Goal: Transaction & Acquisition: Purchase product/service

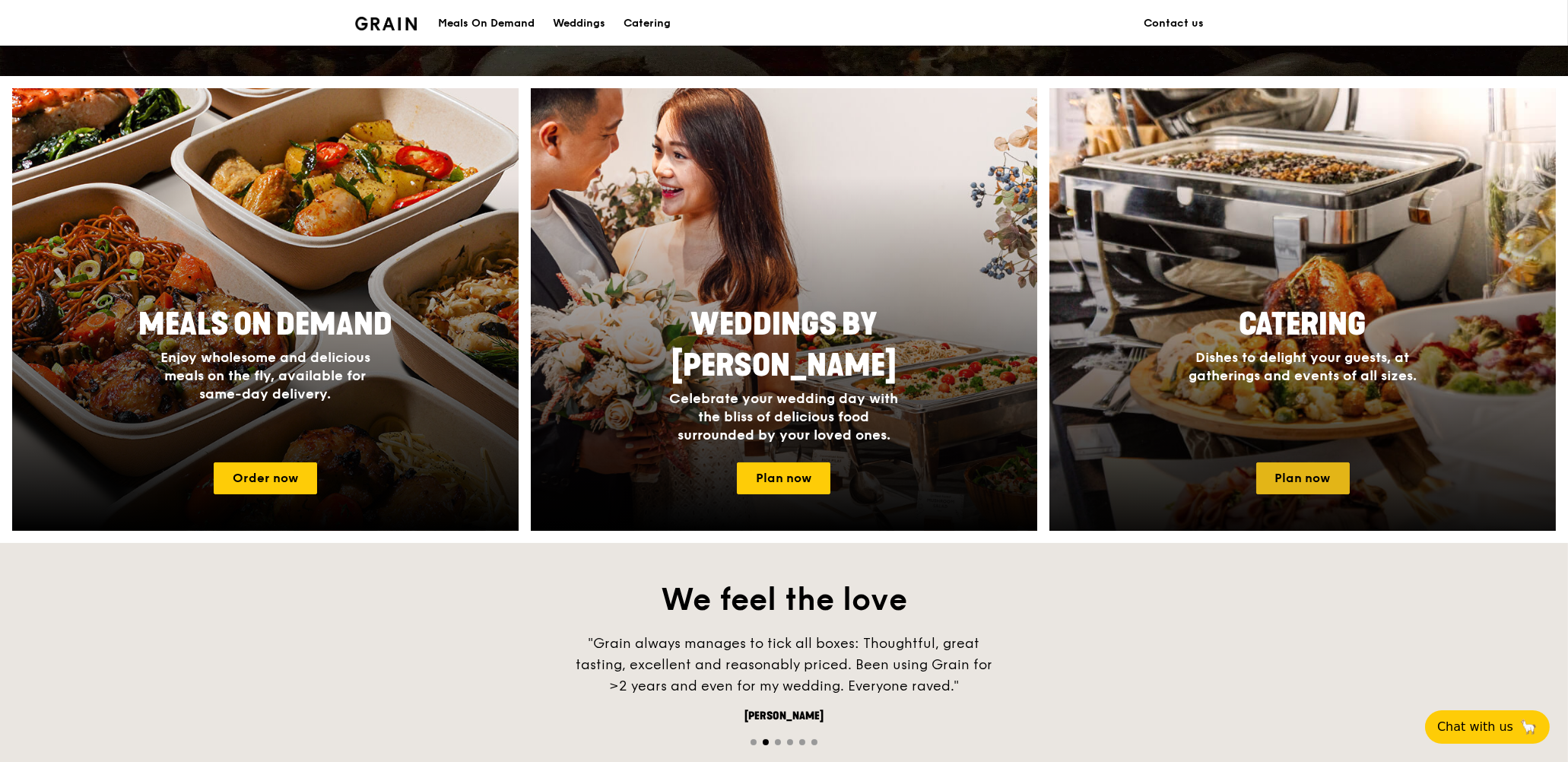
click at [1296, 476] on link "Plan now" at bounding box center [1303, 479] width 93 height 32
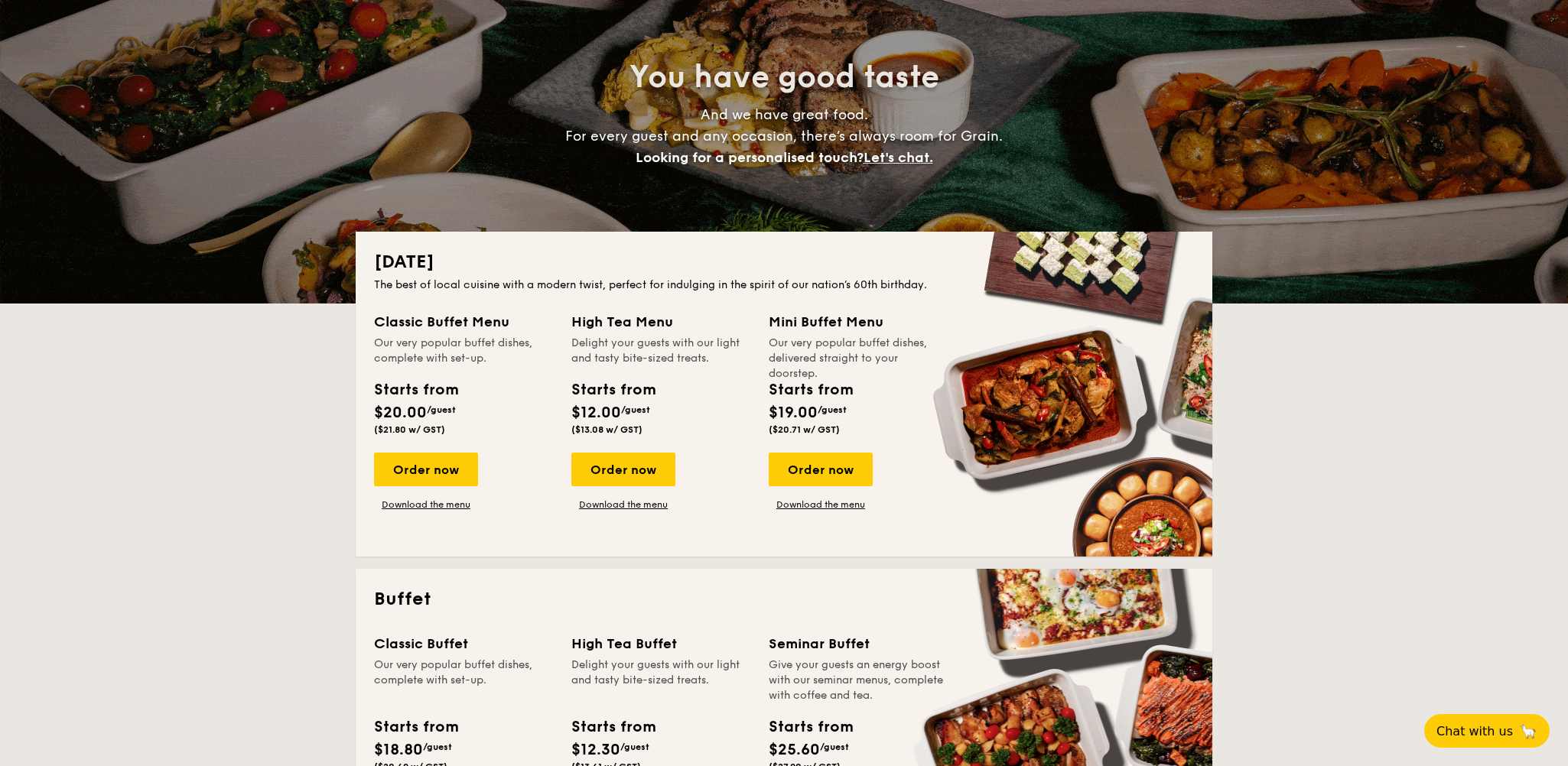
scroll to position [230, 0]
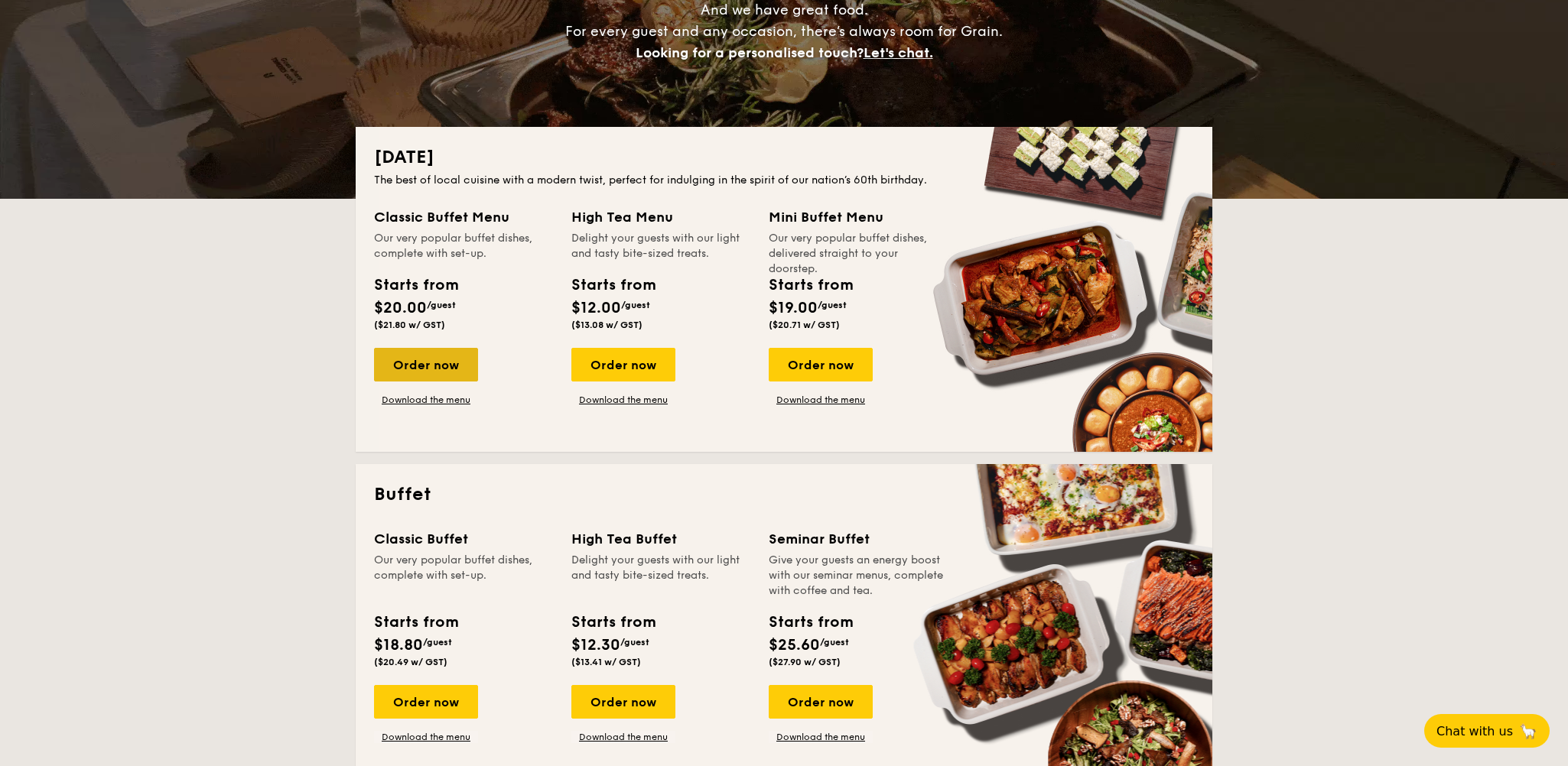
click at [426, 372] on div "Order now" at bounding box center [426, 365] width 104 height 34
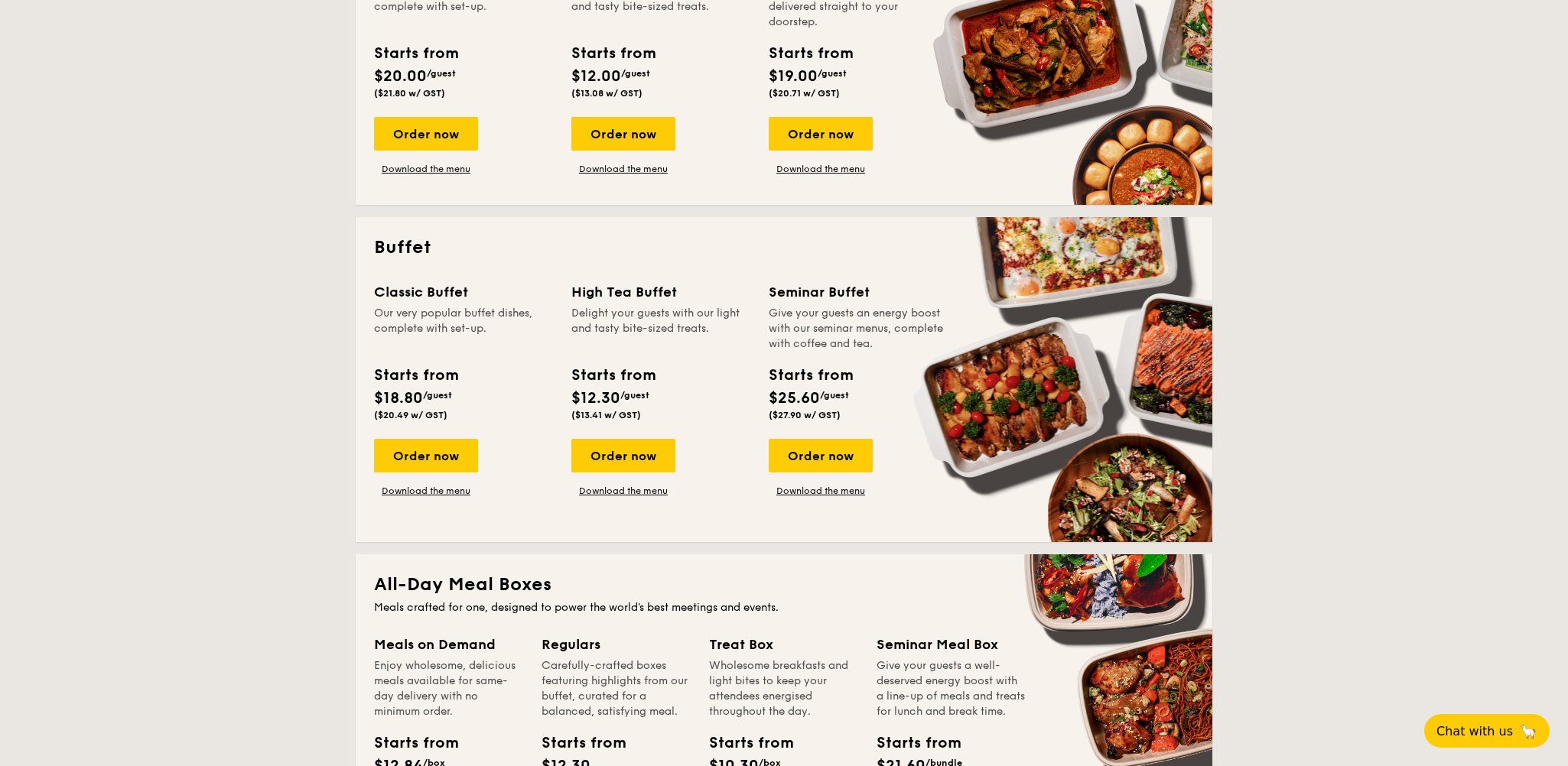
scroll to position [459, 0]
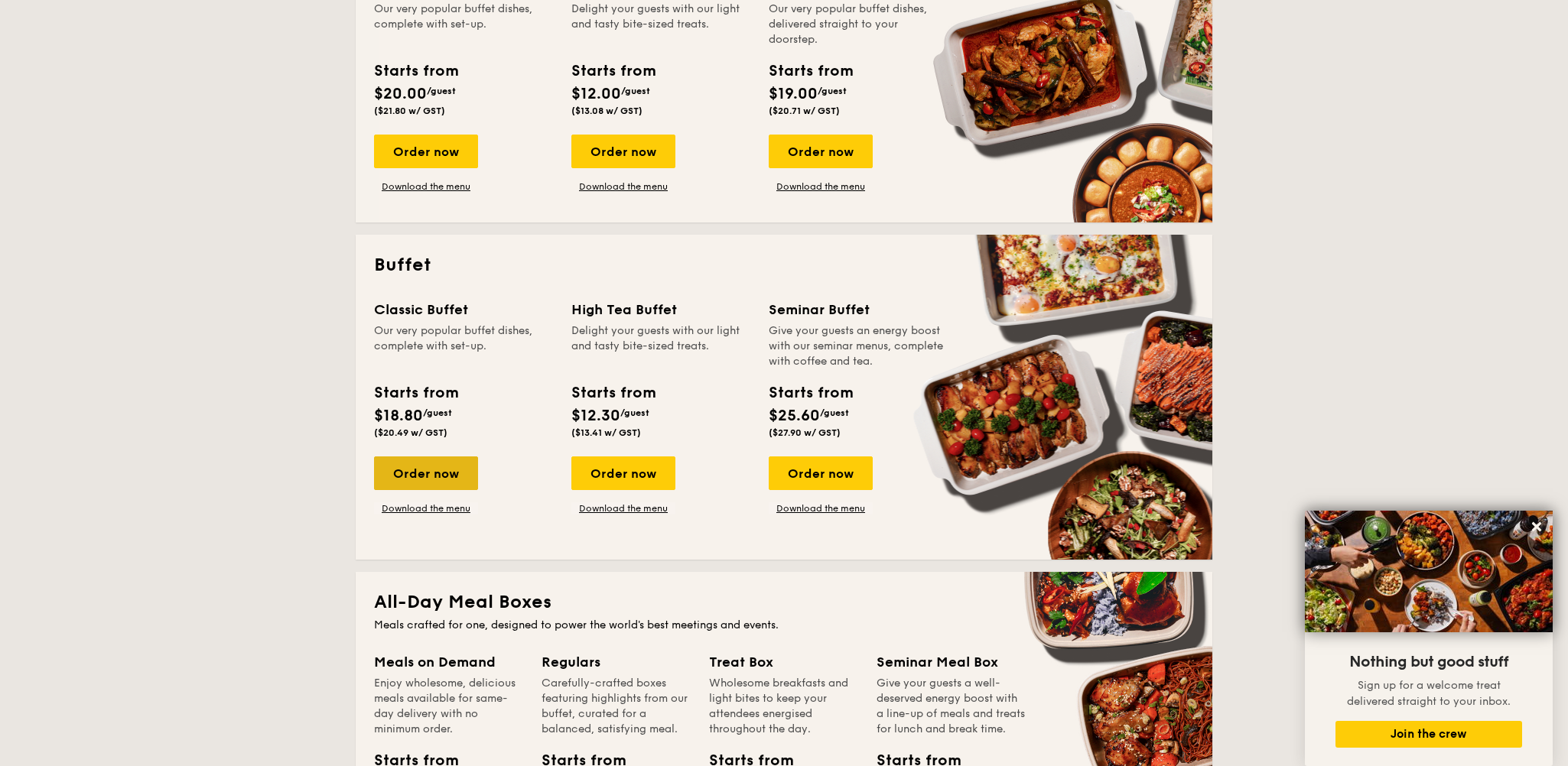
click at [427, 474] on div "Order now" at bounding box center [426, 473] width 104 height 34
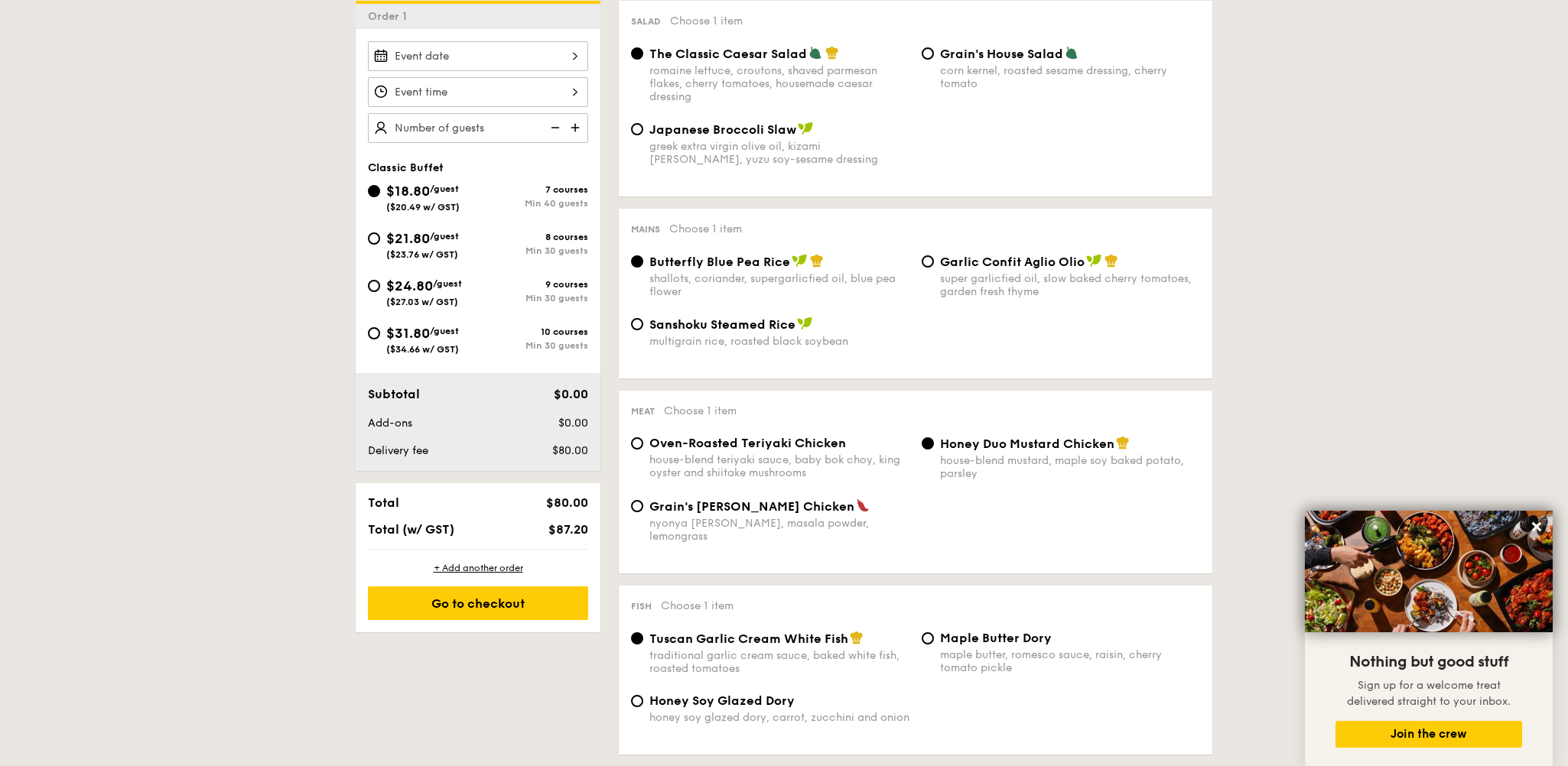
scroll to position [459, 0]
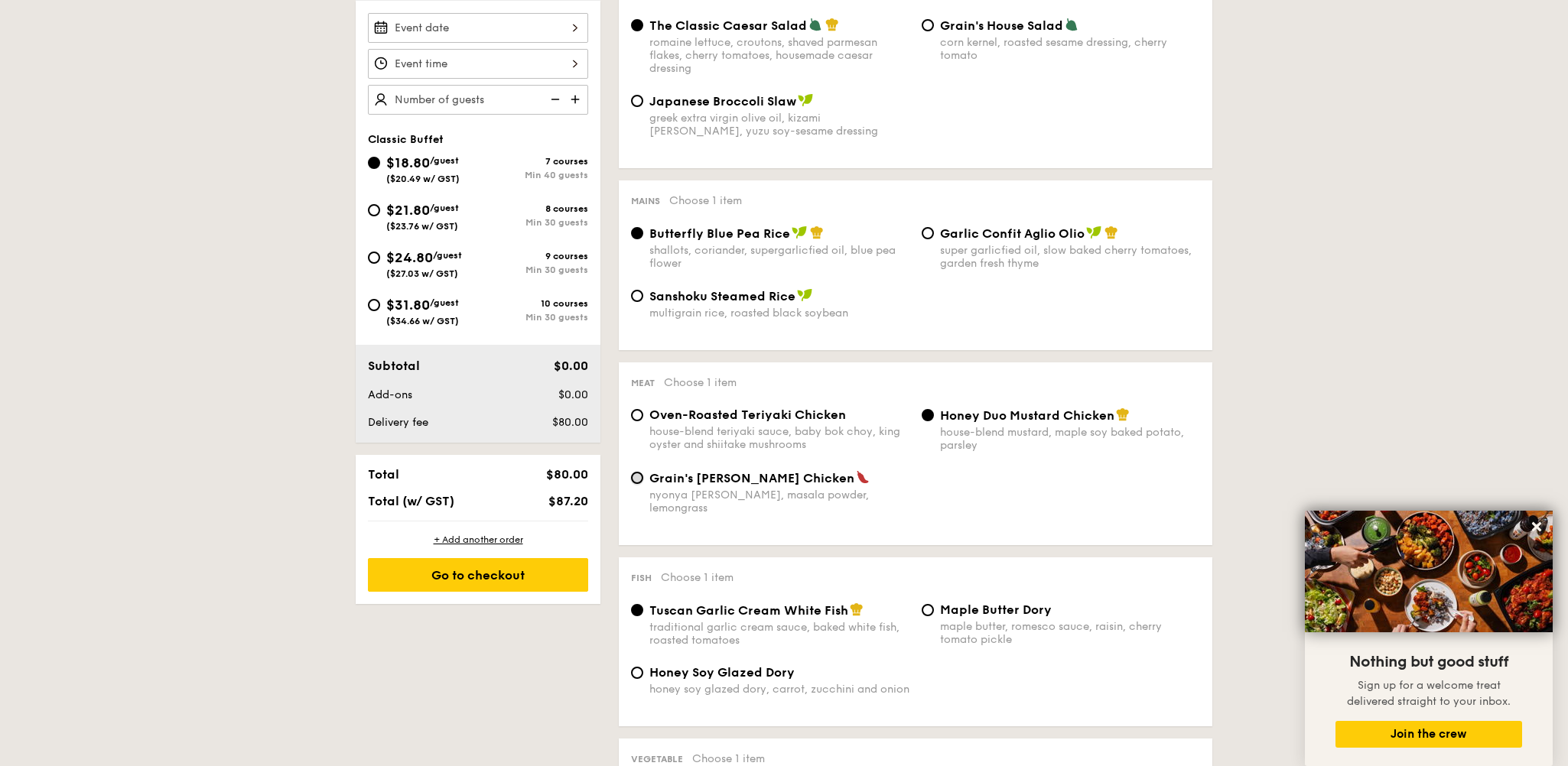
click at [637, 484] on input "Grain's Curry Chicken nyonya curry, masala powder, lemongrass" at bounding box center [637, 477] width 12 height 12
radio input "true"
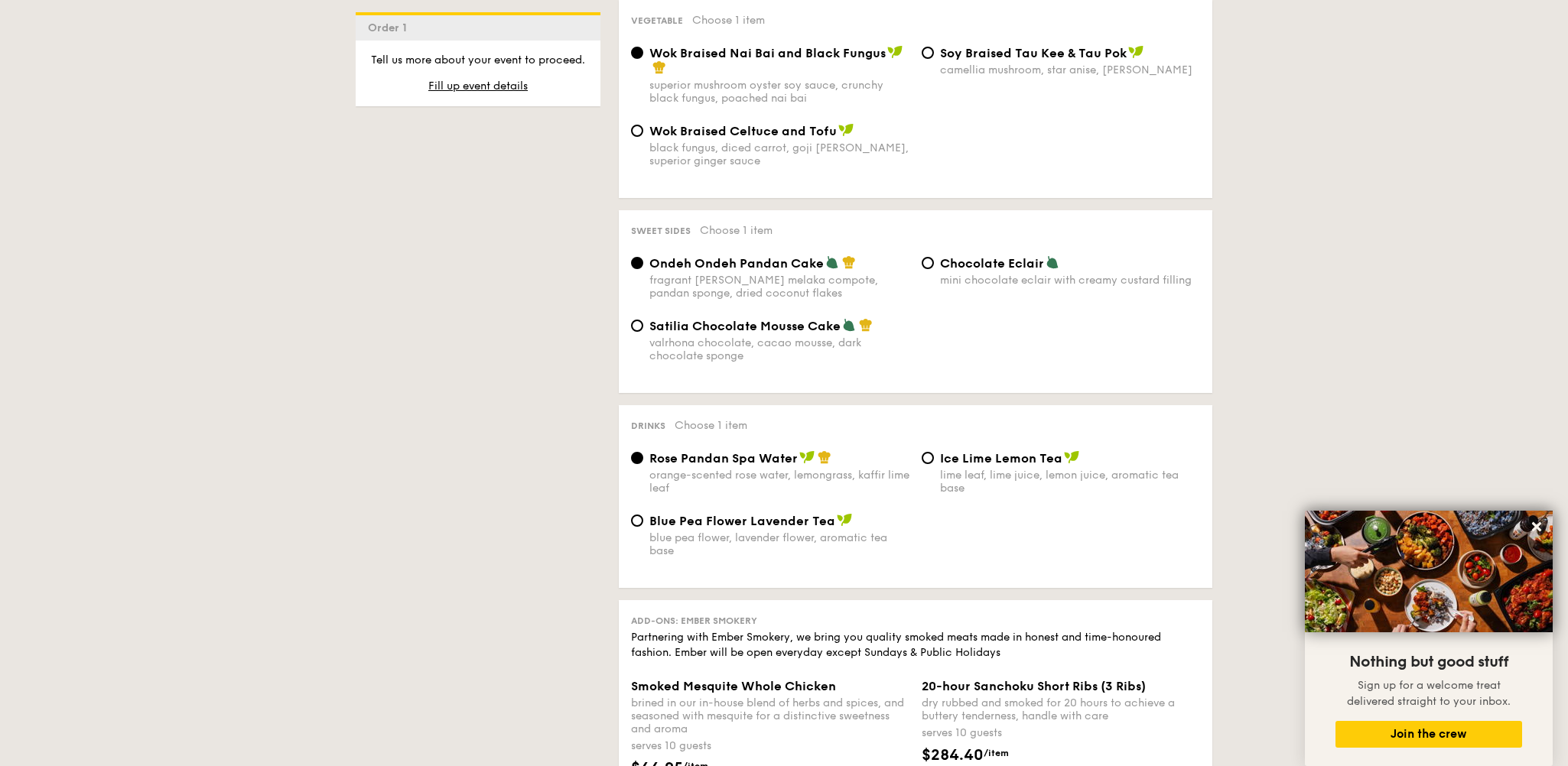
scroll to position [1223, 0]
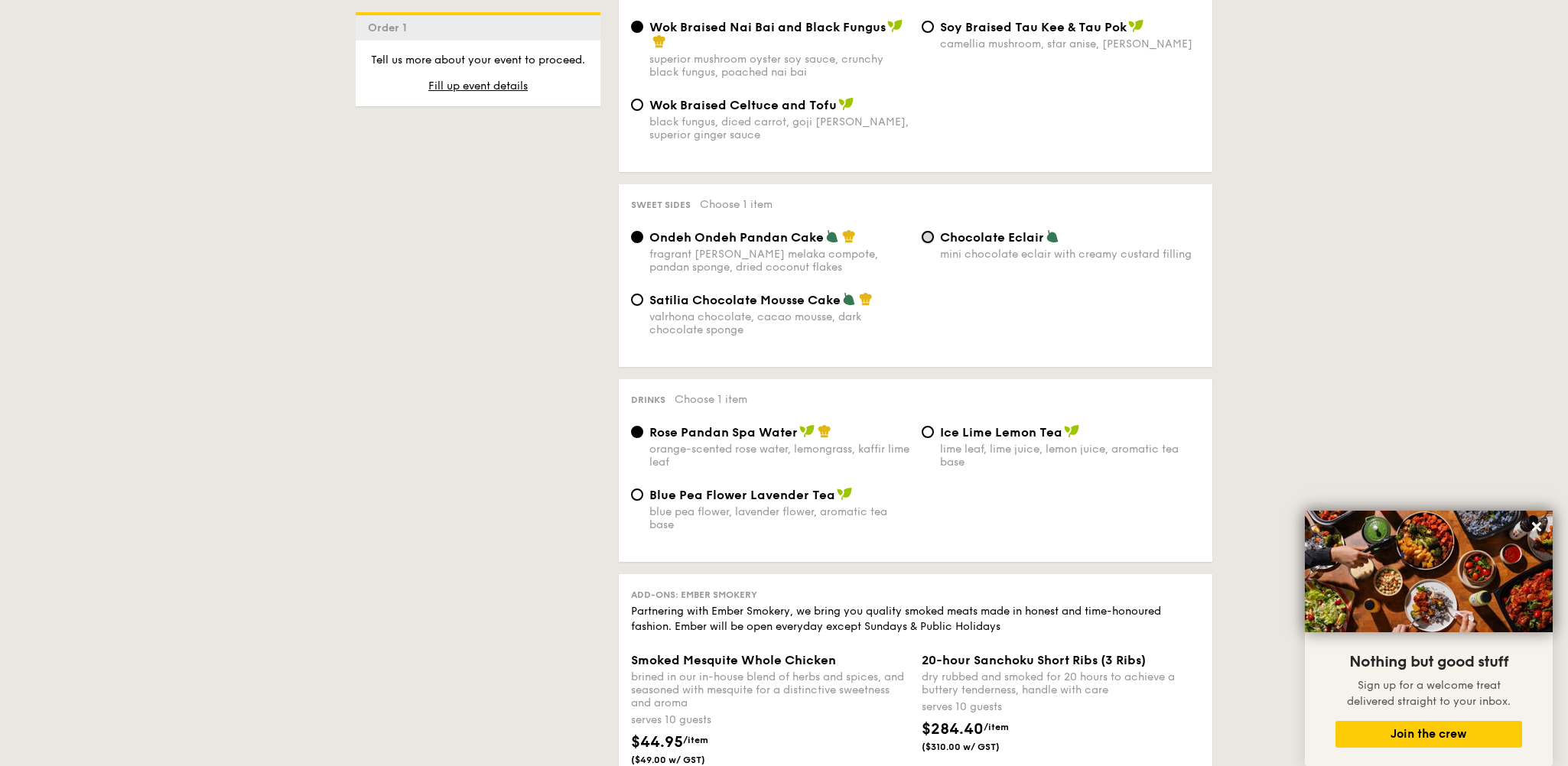
click at [928, 239] on input "Chocolate Eclair mini chocolate eclair with creamy custard filling" at bounding box center [927, 236] width 12 height 12
radio input "true"
click at [634, 235] on input "Ondeh Ondeh Pandan Cake fragrant gula melaka compote, pandan sponge, dried coco…" at bounding box center [637, 236] width 12 height 12
radio input "true"
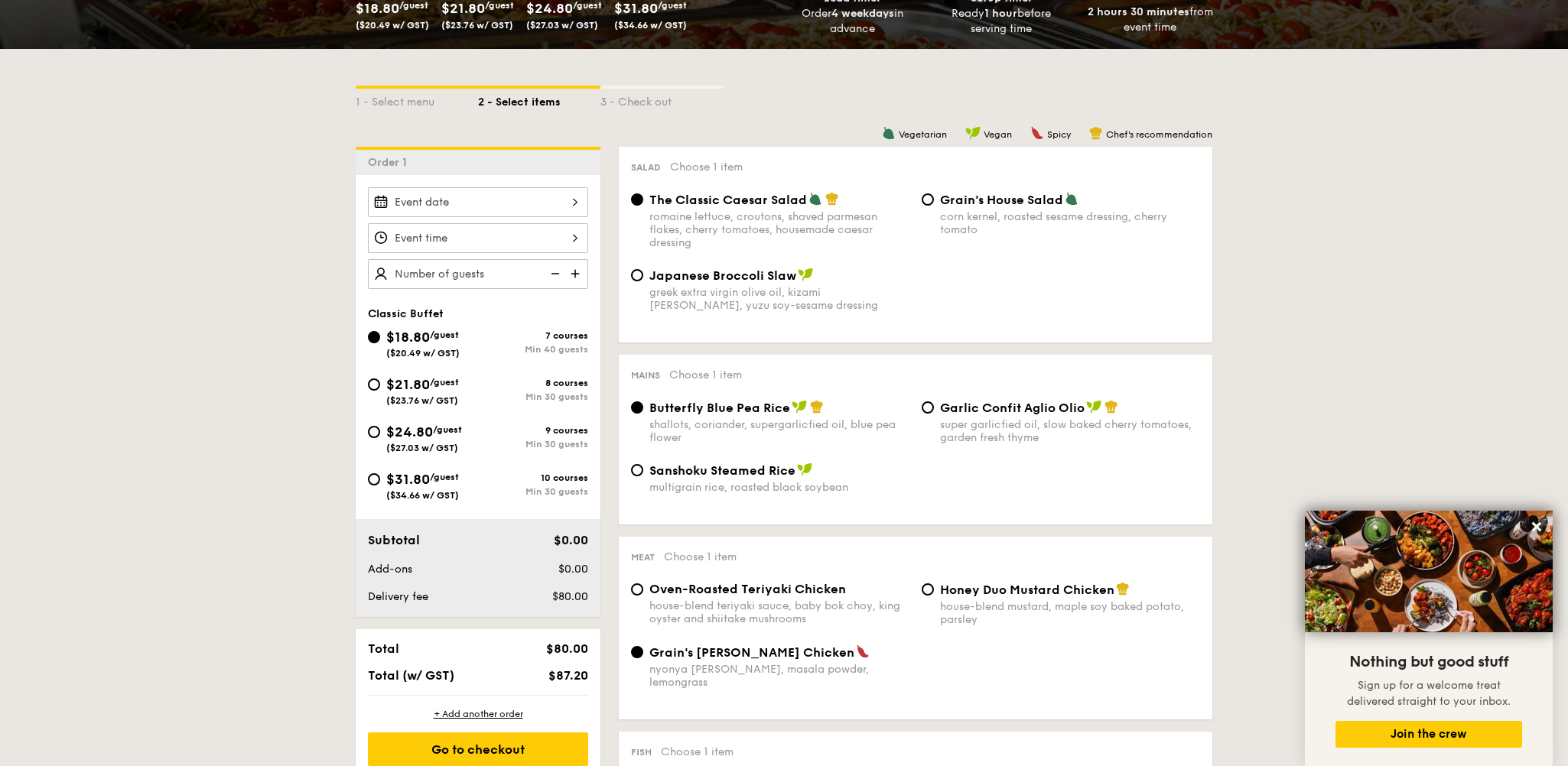
scroll to position [230, 0]
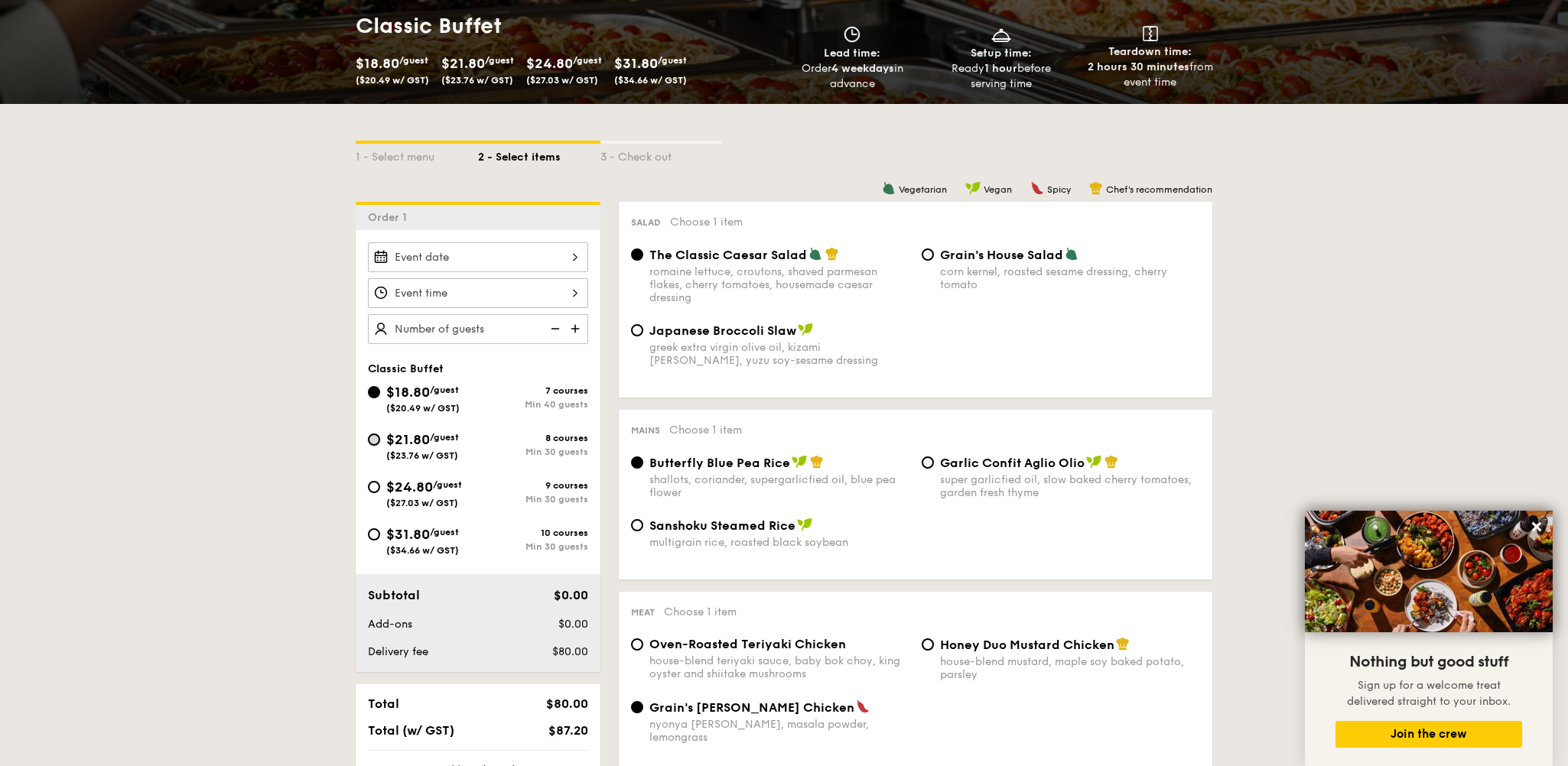
click at [371, 434] on input "$21.80 /guest ($23.76 w/ GST) 8 courses Min 30 guests" at bounding box center [374, 439] width 12 height 12
radio input "true"
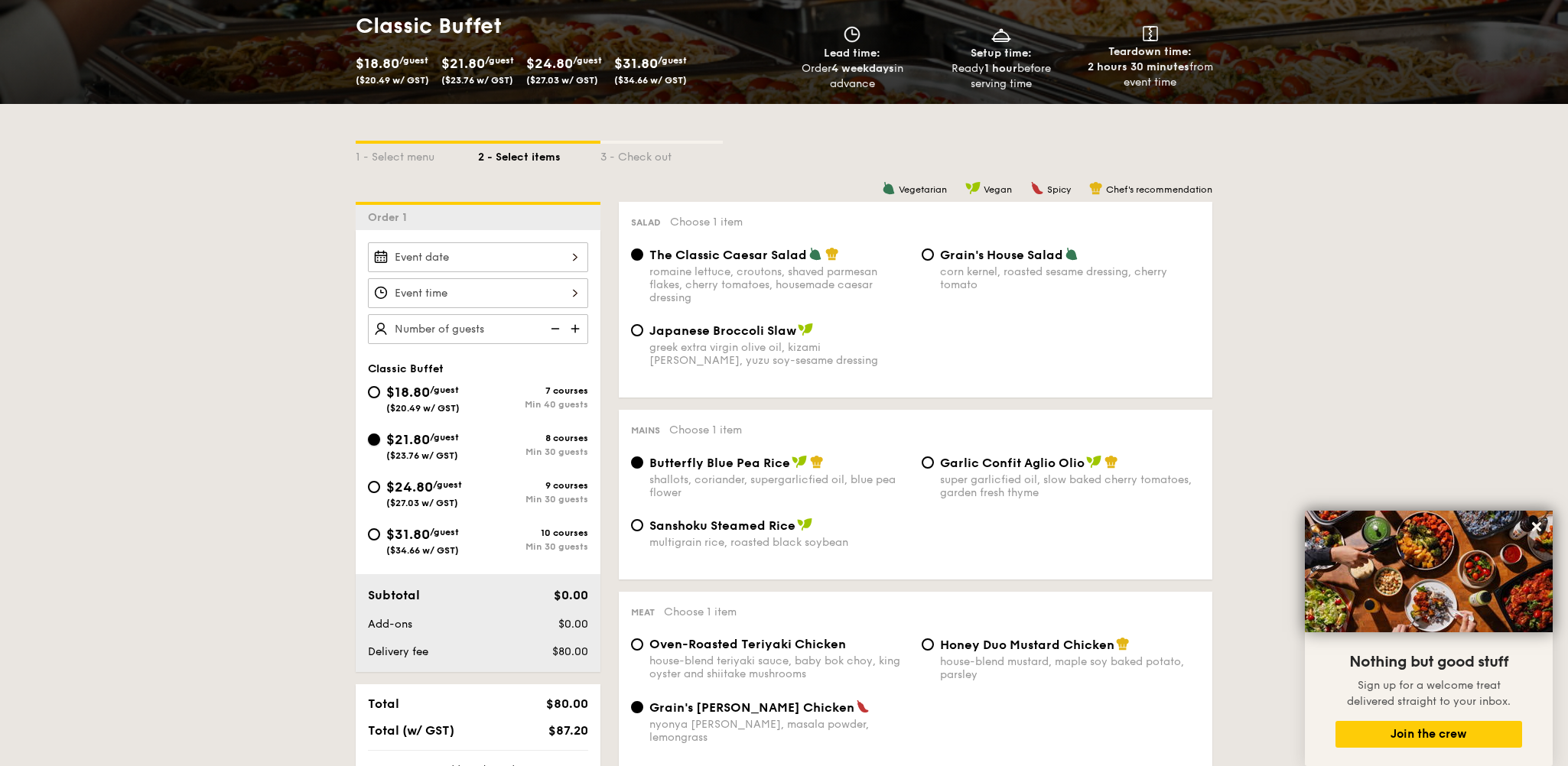
radio input "true"
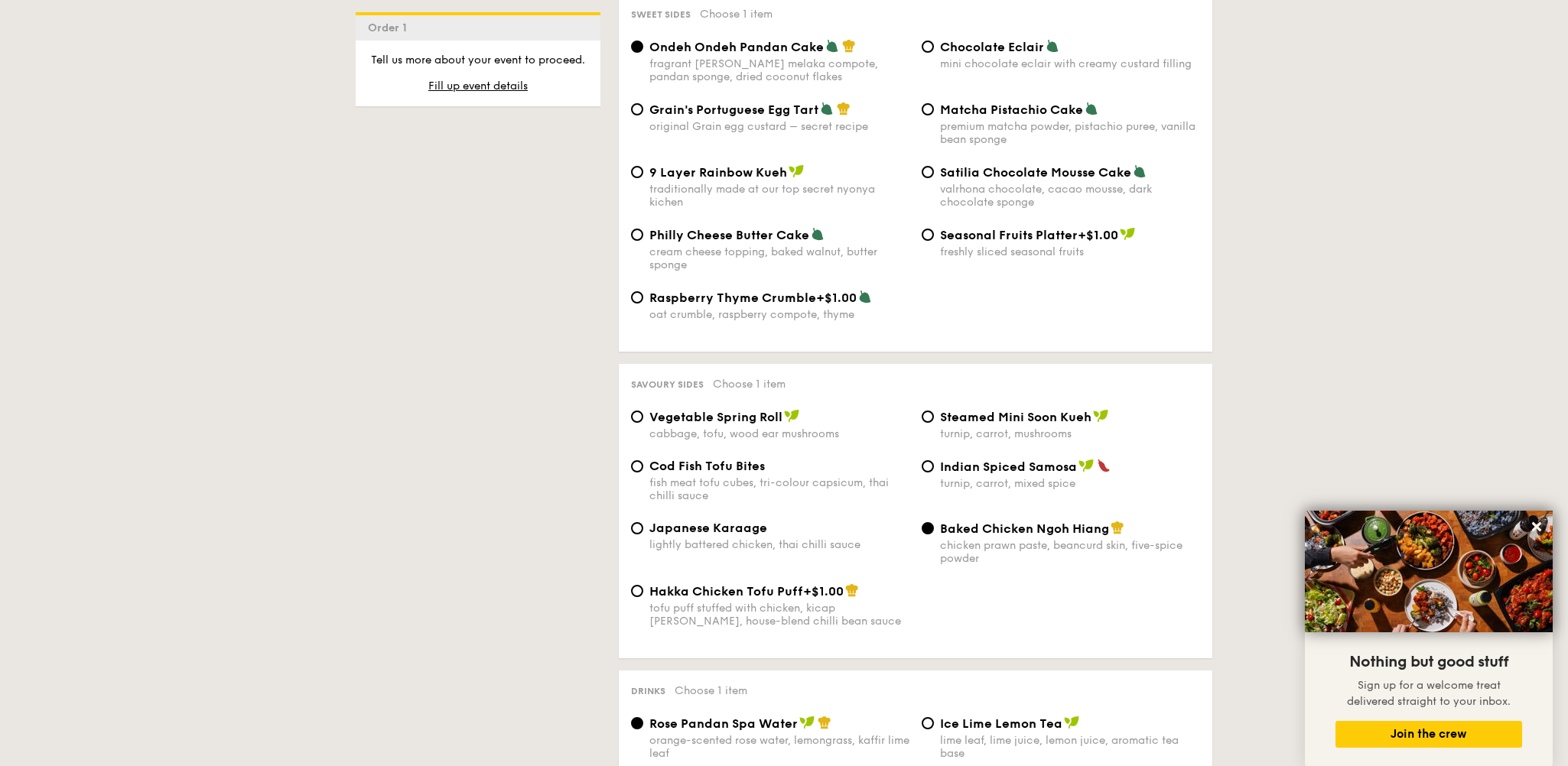
scroll to position [2370, 0]
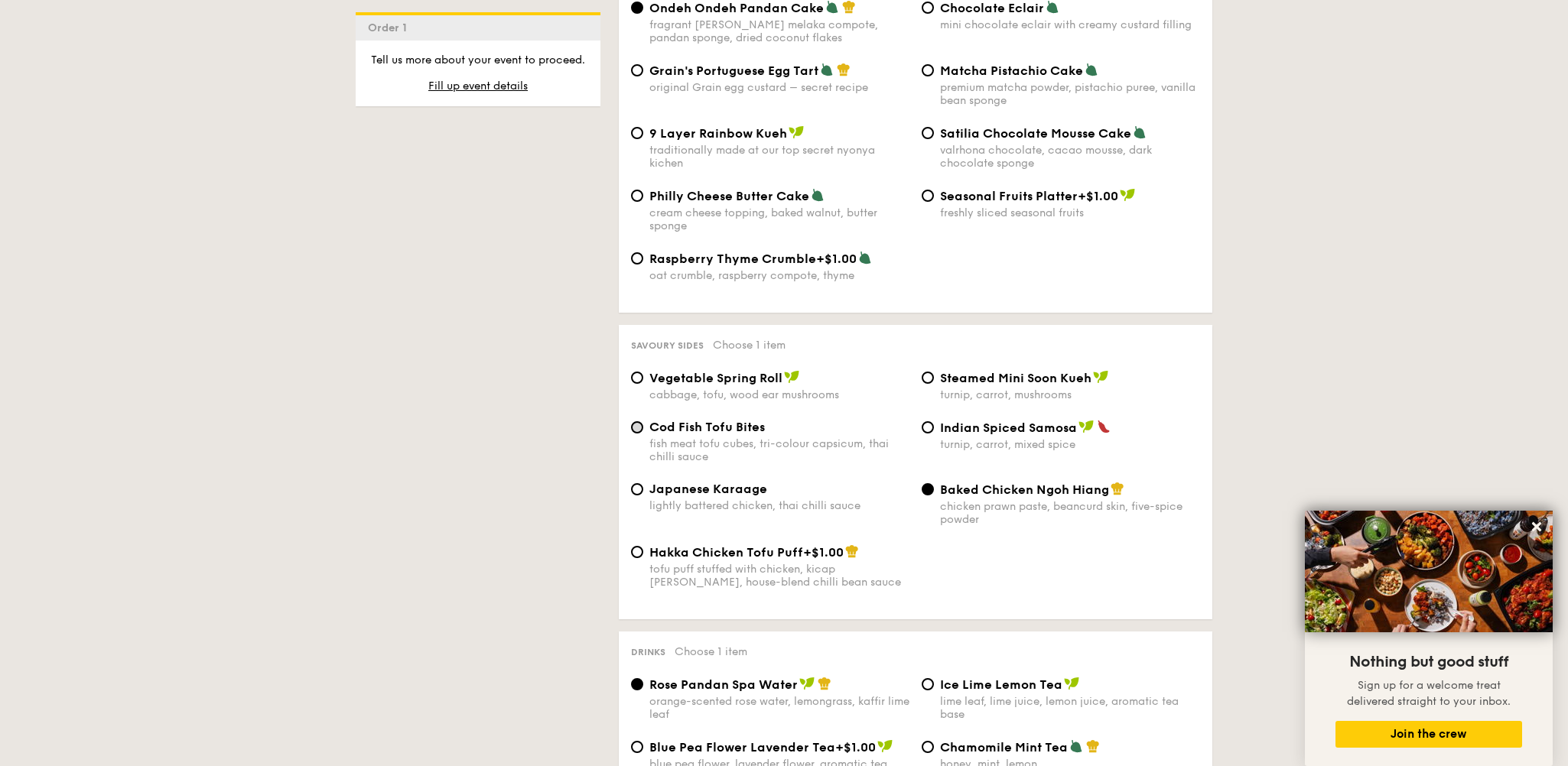
click at [637, 438] on div "Cod Fish Tofu Bites fish meat tofu cubes, tri-colour capsicum, thai chilli sauce" at bounding box center [769, 442] width 290 height 44
click at [637, 434] on input "Cod Fish Tofu Bites fish meat tofu cubes, tri-colour capsicum, thai chilli sauce" at bounding box center [637, 427] width 12 height 12
radio input "true"
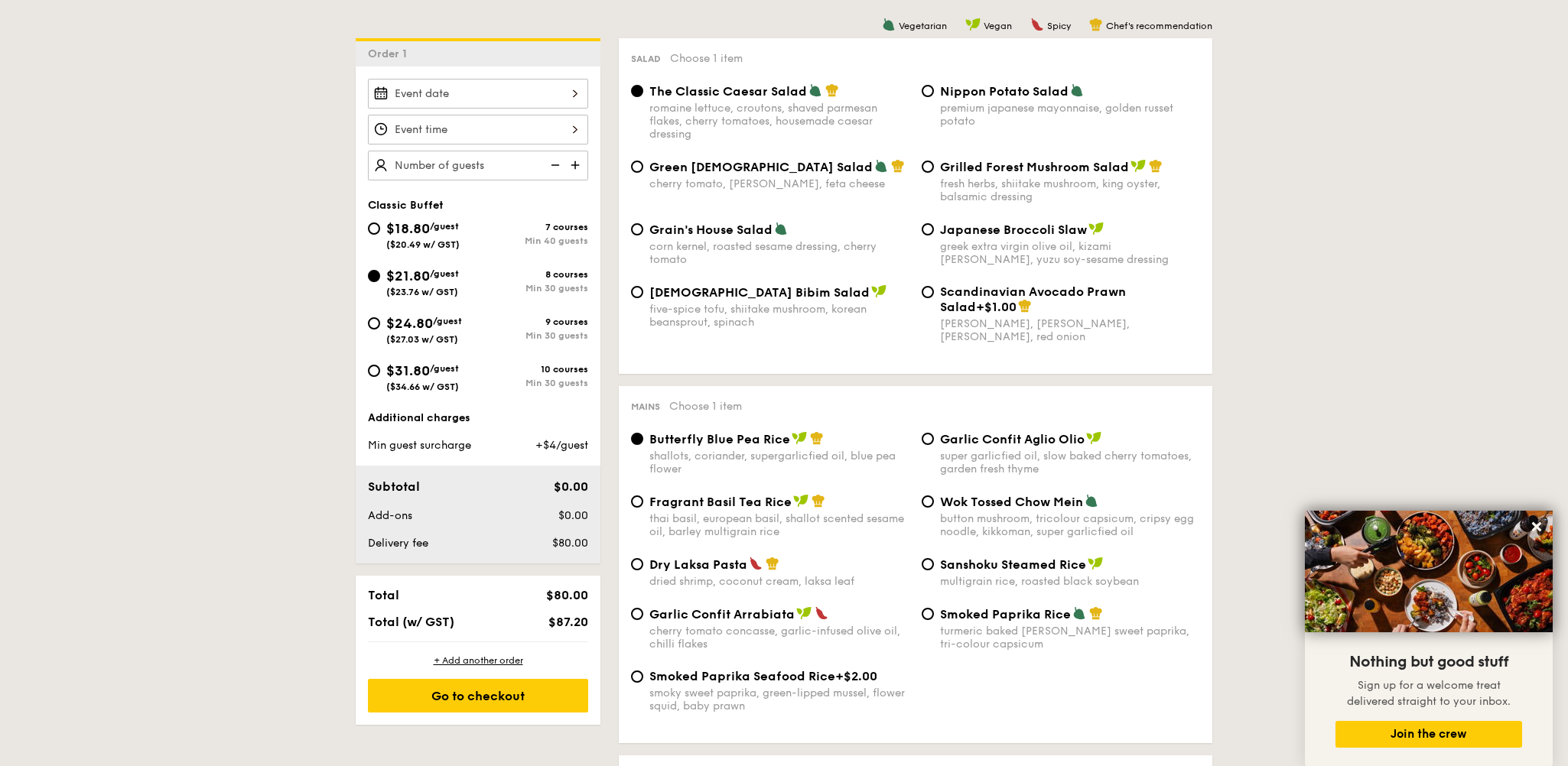
scroll to position [383, 0]
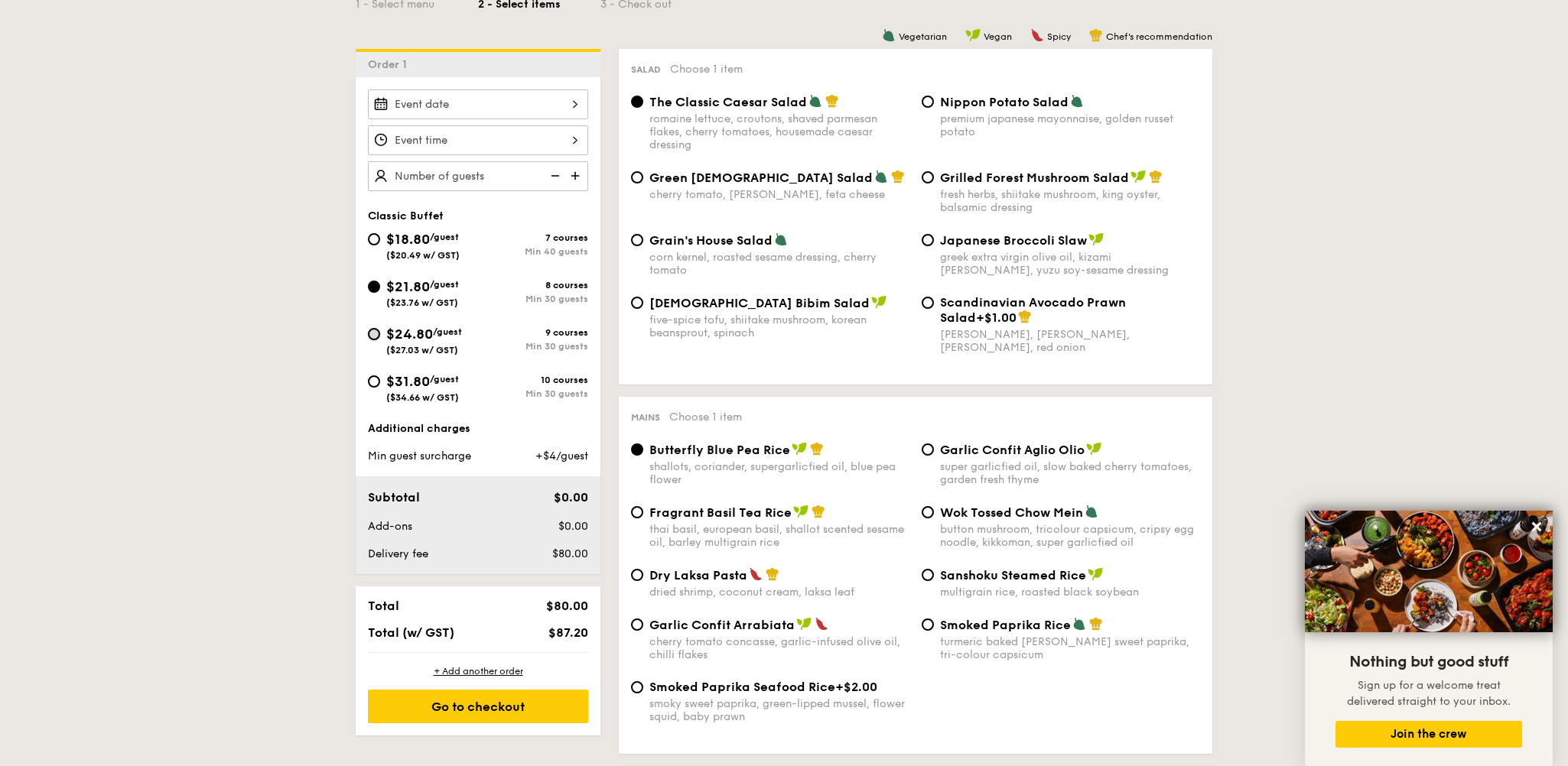
click at [377, 328] on input "$24.80 /guest ($27.03 w/ GST) 9 courses Min 30 guests" at bounding box center [374, 334] width 12 height 12
radio input "true"
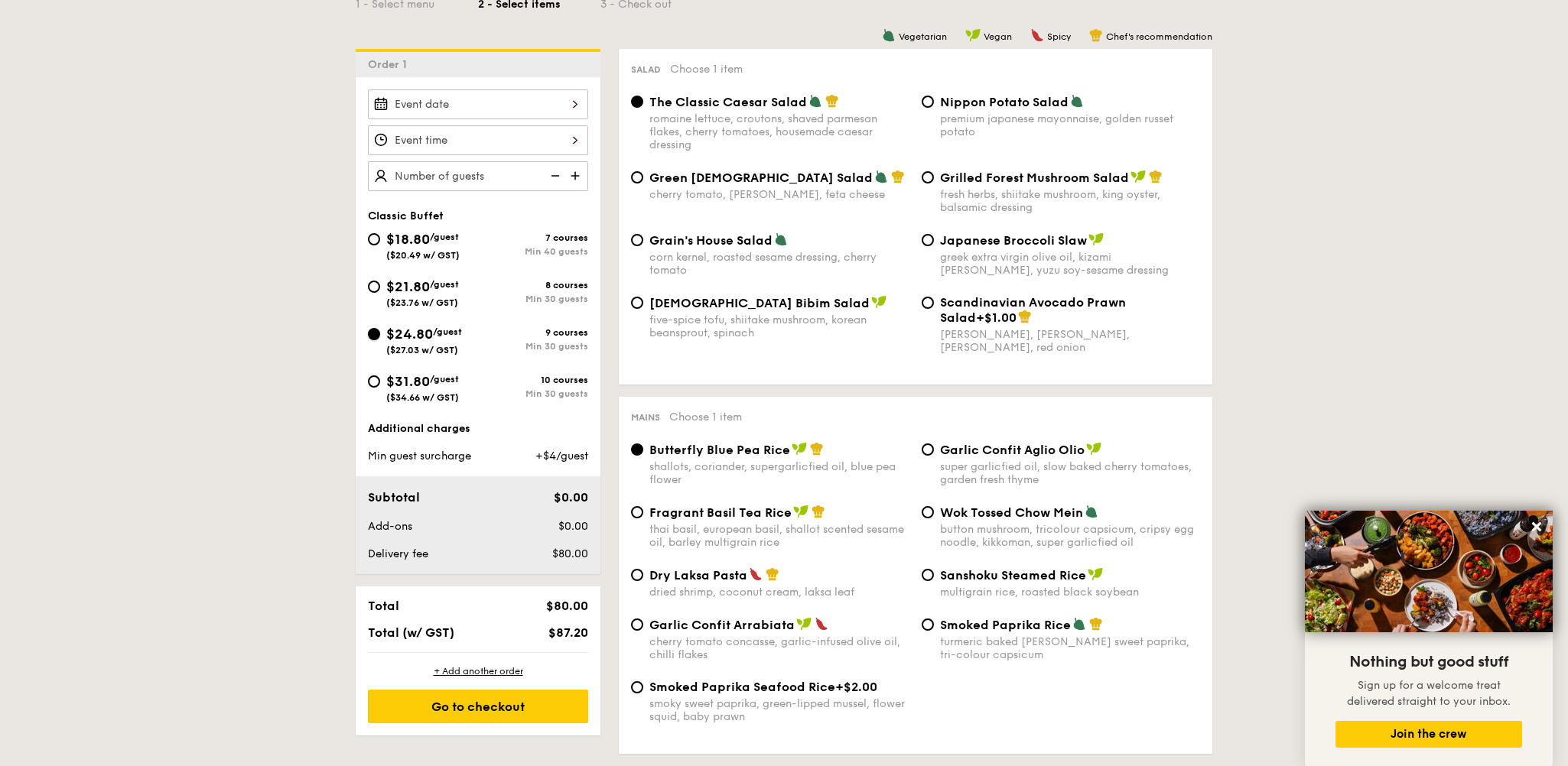
radio input "true"
click at [926, 183] on input "Grilled Forest Mushroom Salad fresh herbs, shiitake mushroom, king oyster, bals…" at bounding box center [927, 177] width 12 height 12
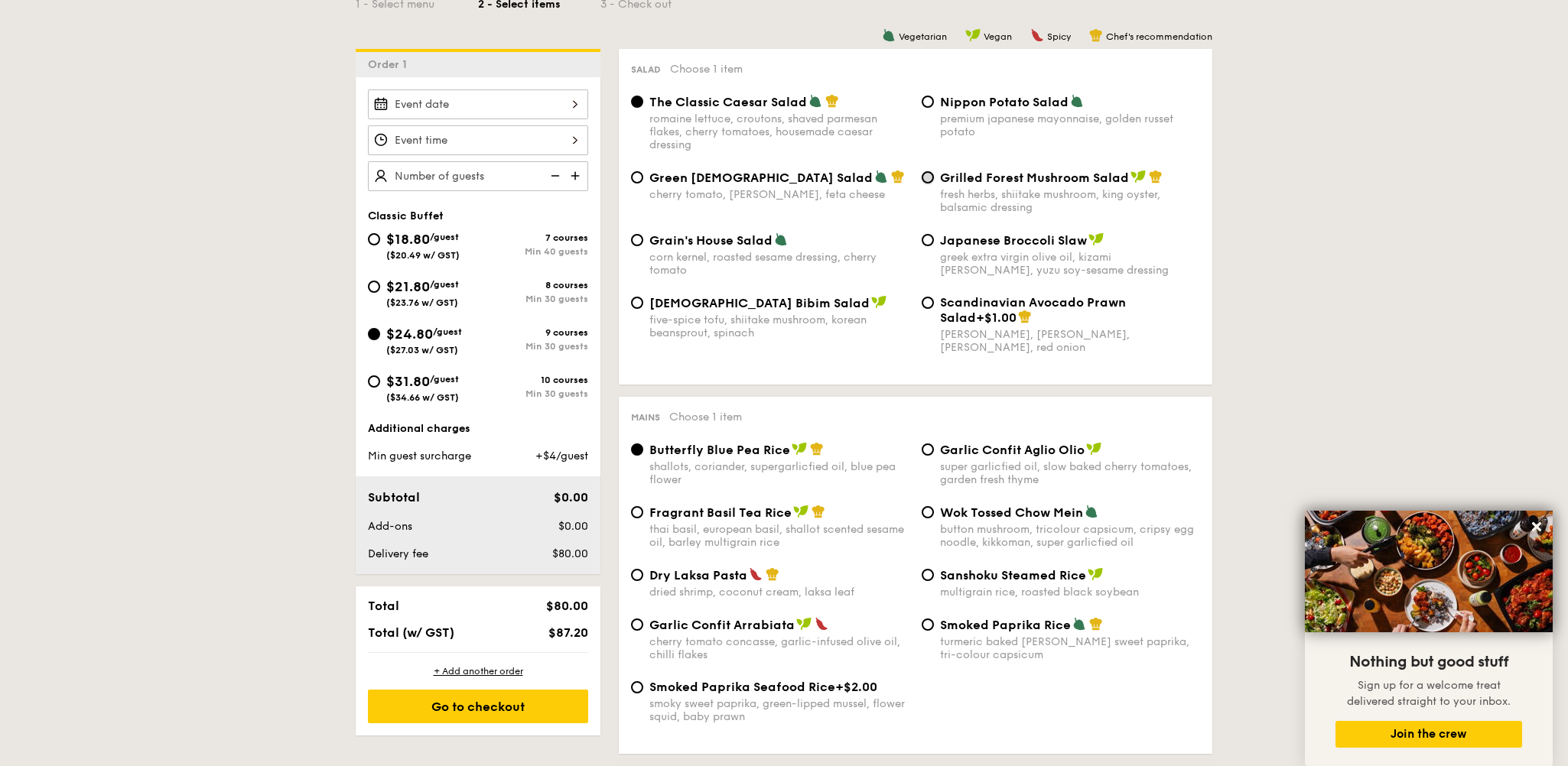
radio input "true"
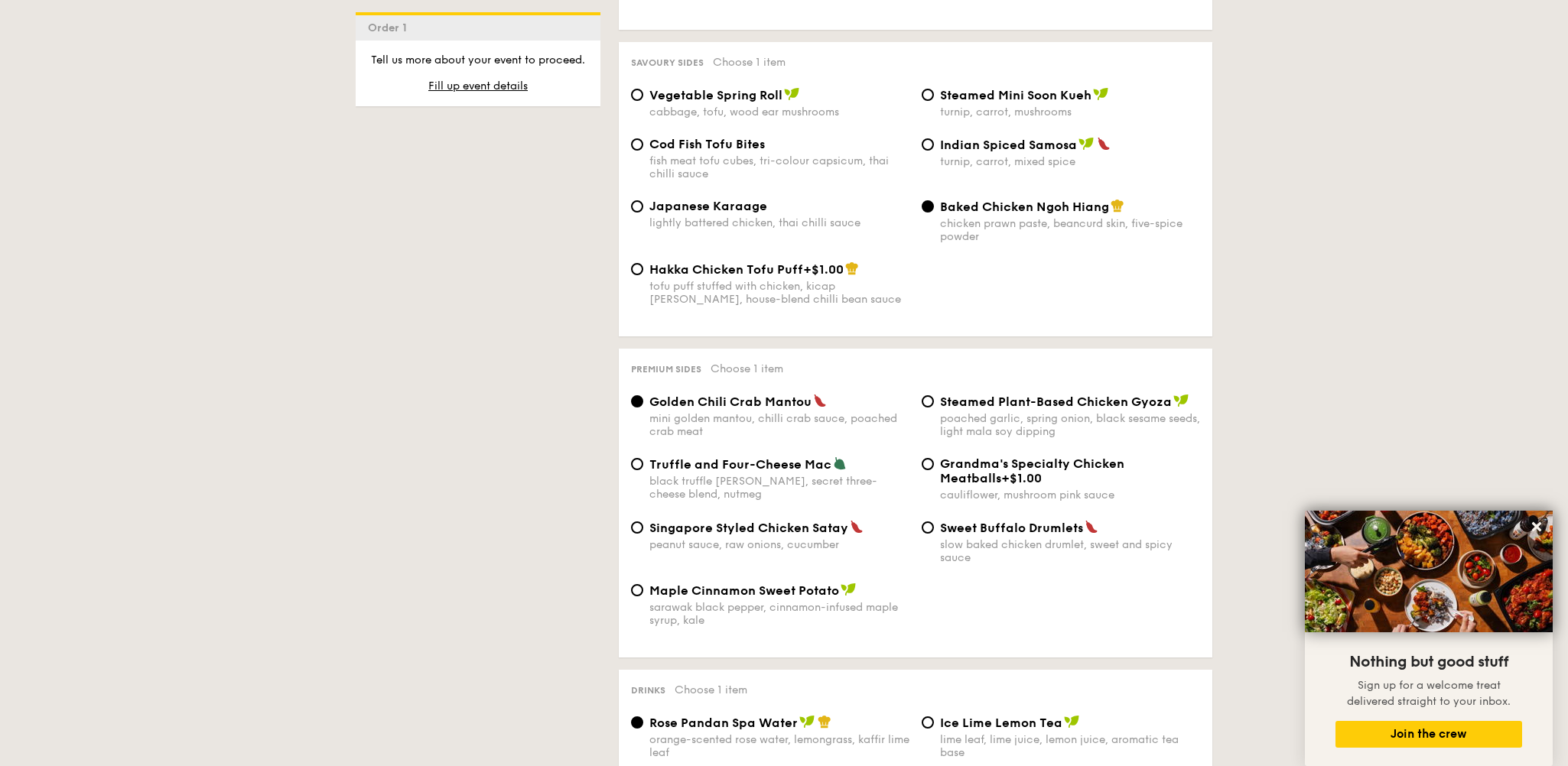
scroll to position [2676, 0]
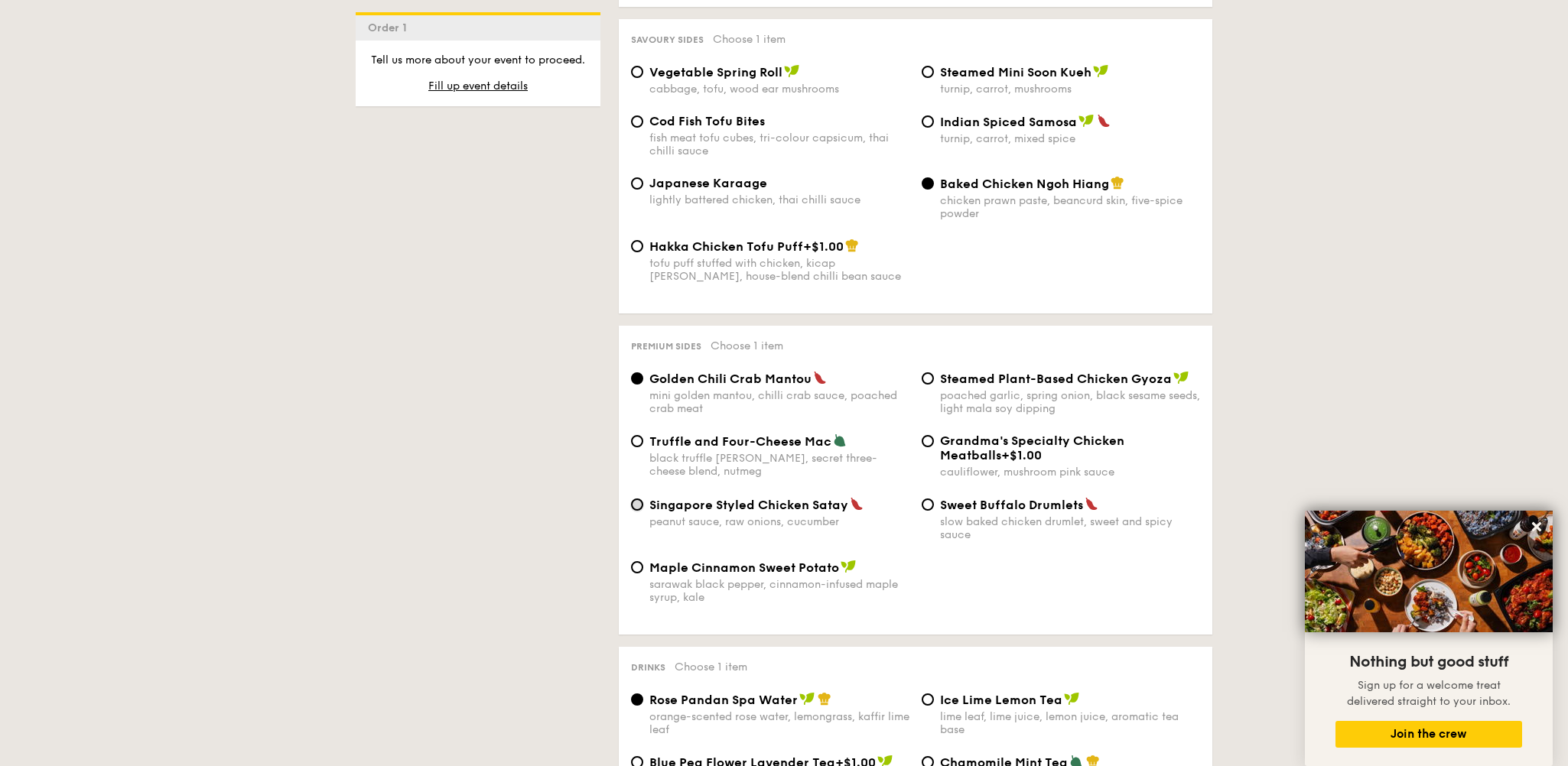
click at [635, 510] on input "Singapore Styled Chicken Satay peanut sauce, raw onions, cucumber" at bounding box center [637, 504] width 12 height 12
radio input "true"
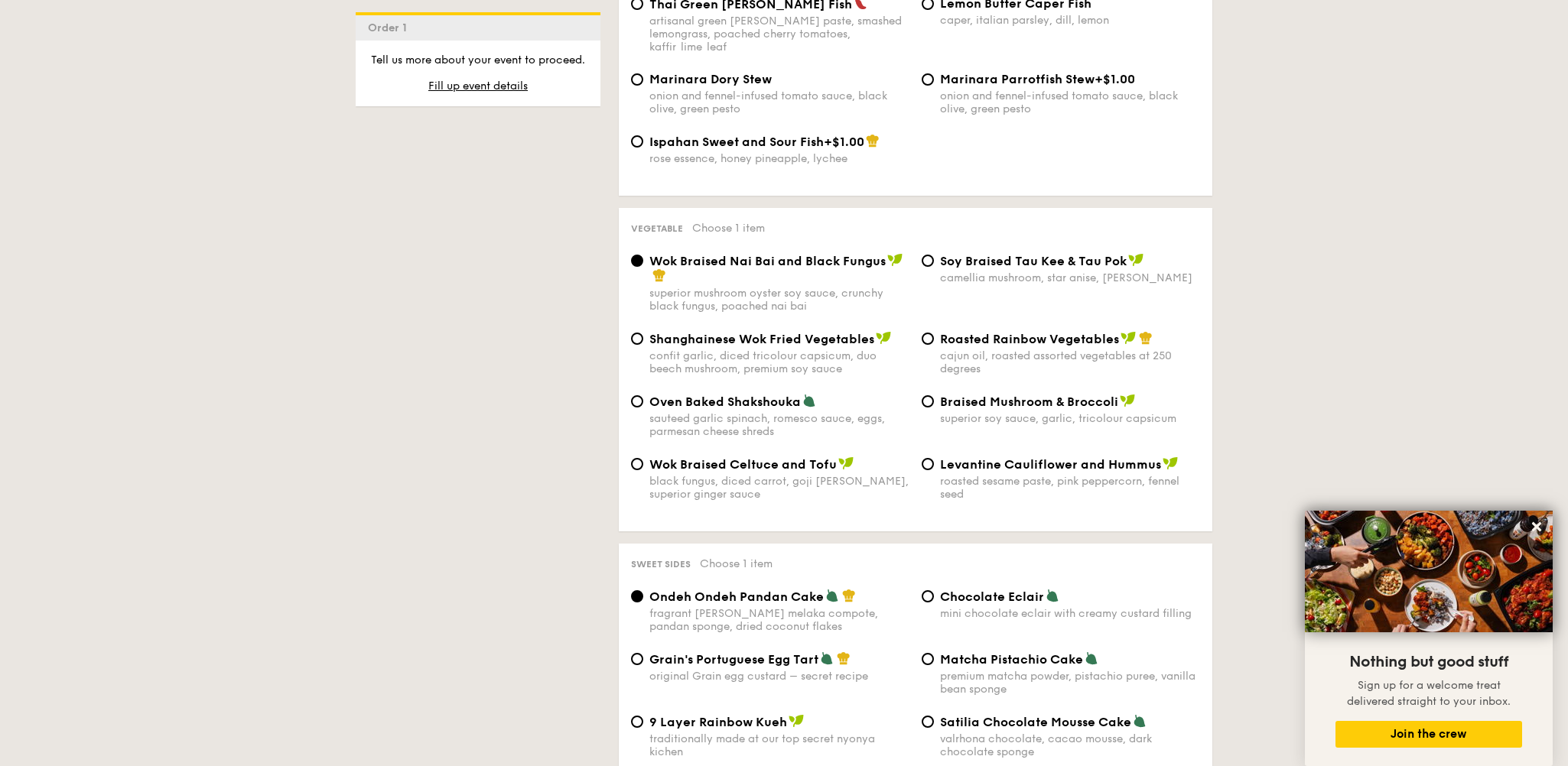
scroll to position [1530, 0]
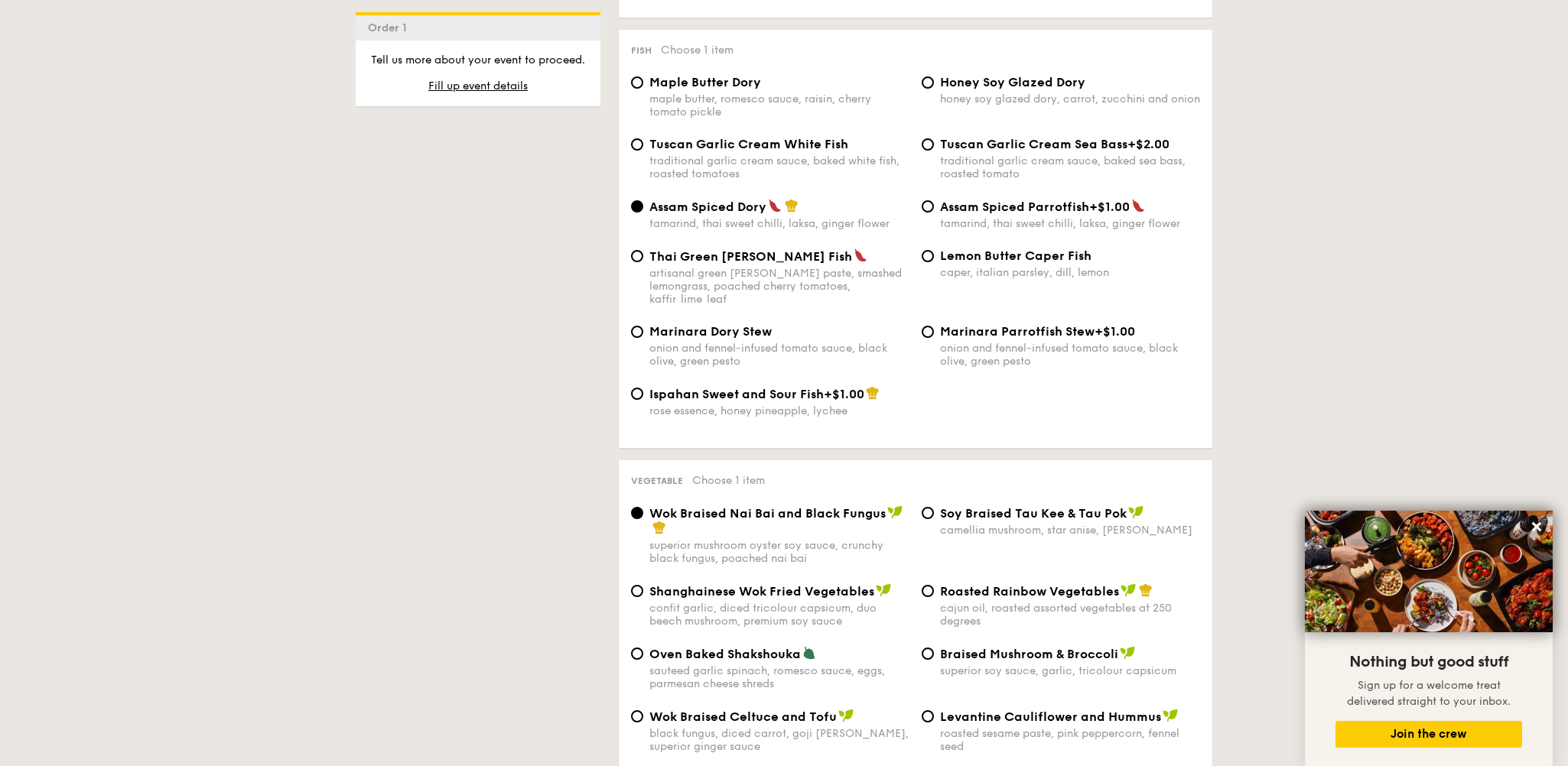
click at [510, 152] on div "1 - Select menu 2 - Select items 3 - Check out Order 1 Classic Buffet $18.80 /g…" at bounding box center [783, 681] width 881 height 3754
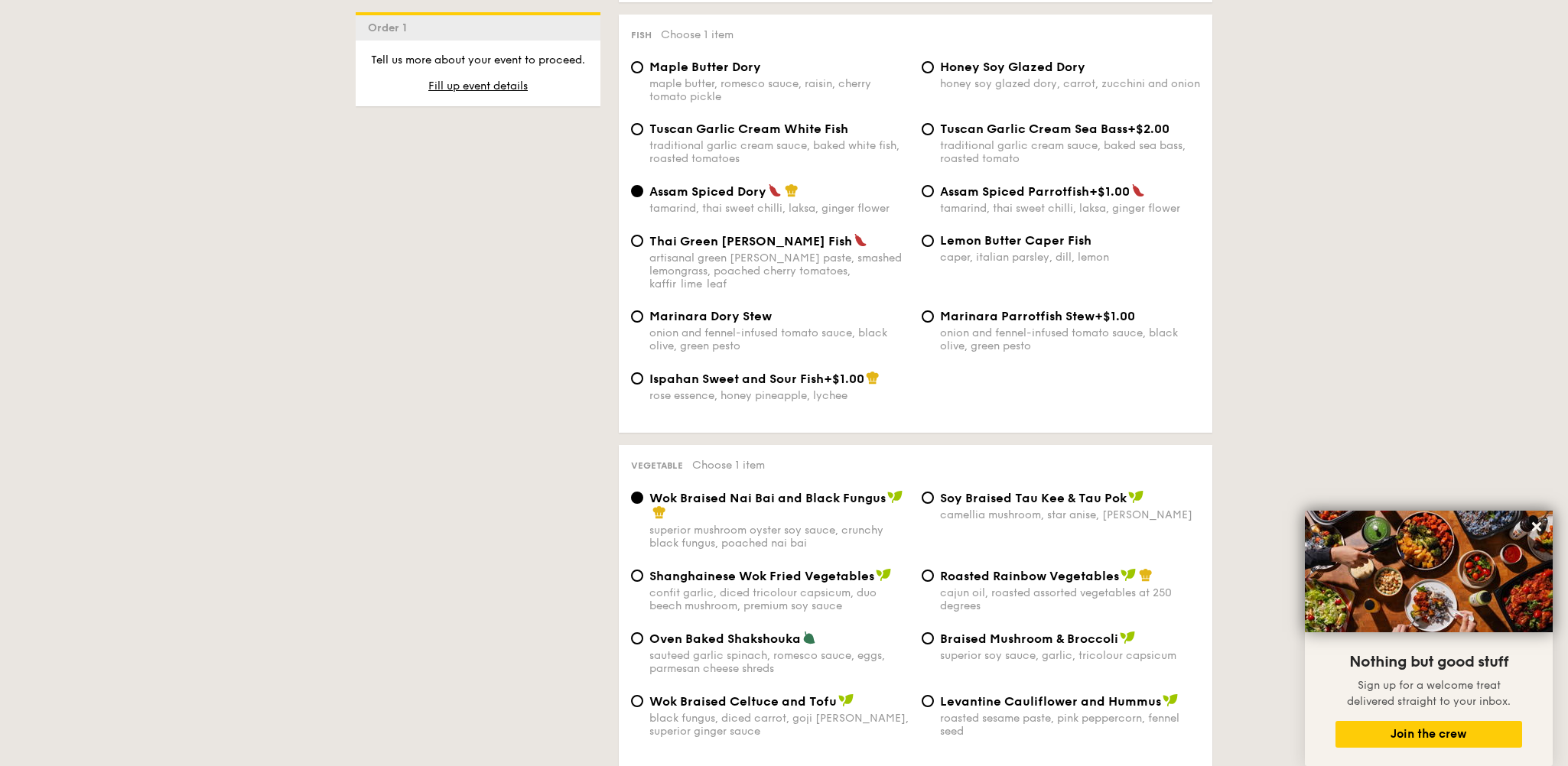
scroll to position [1377, 0]
